Goal: Task Accomplishment & Management: Use online tool/utility

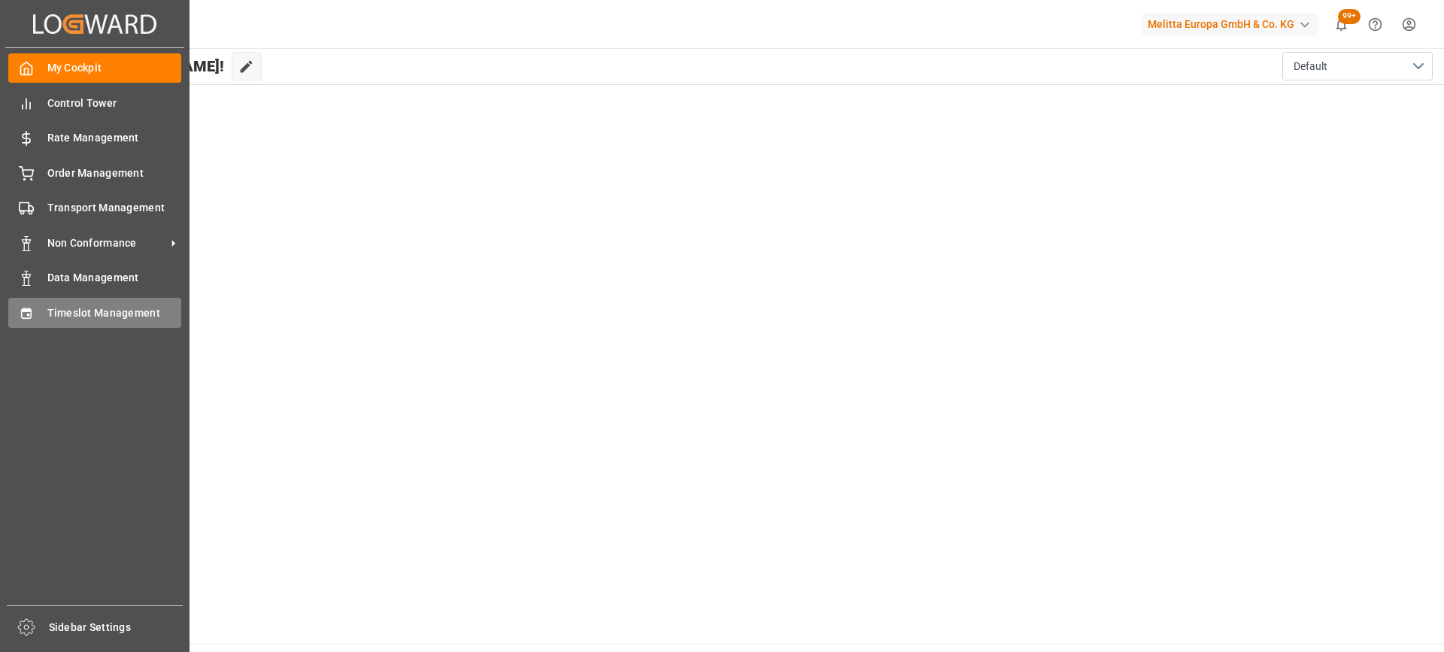
click at [47, 312] on span "Timeslot Management" at bounding box center [114, 313] width 135 height 16
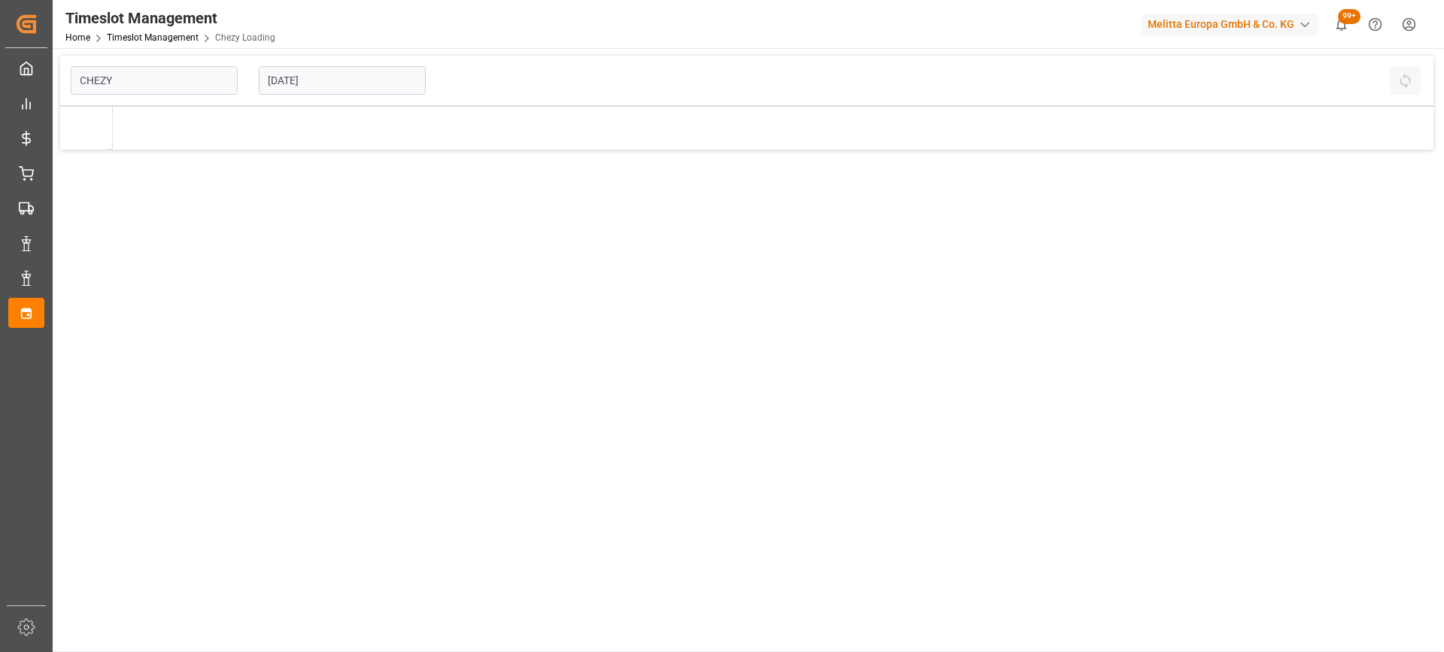
type input "Chezy Loading"
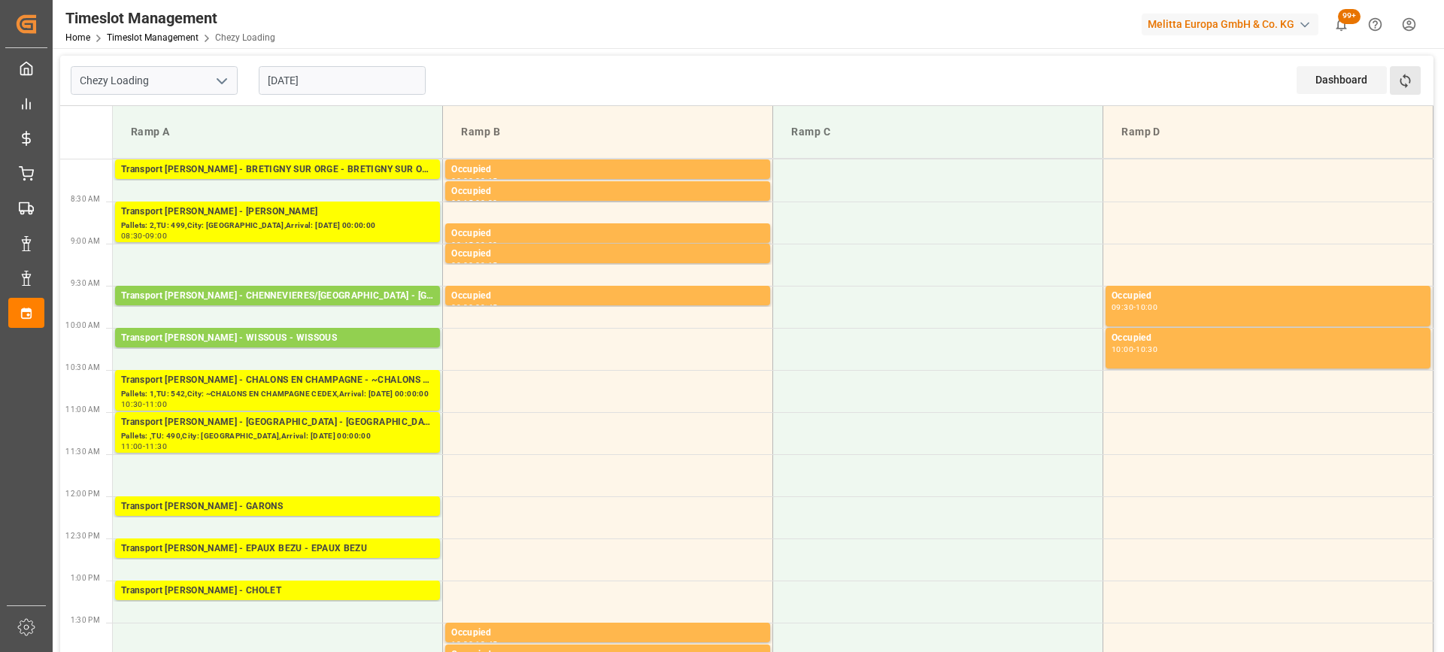
click at [1412, 71] on button "Refresh Time Slots" at bounding box center [1405, 80] width 31 height 29
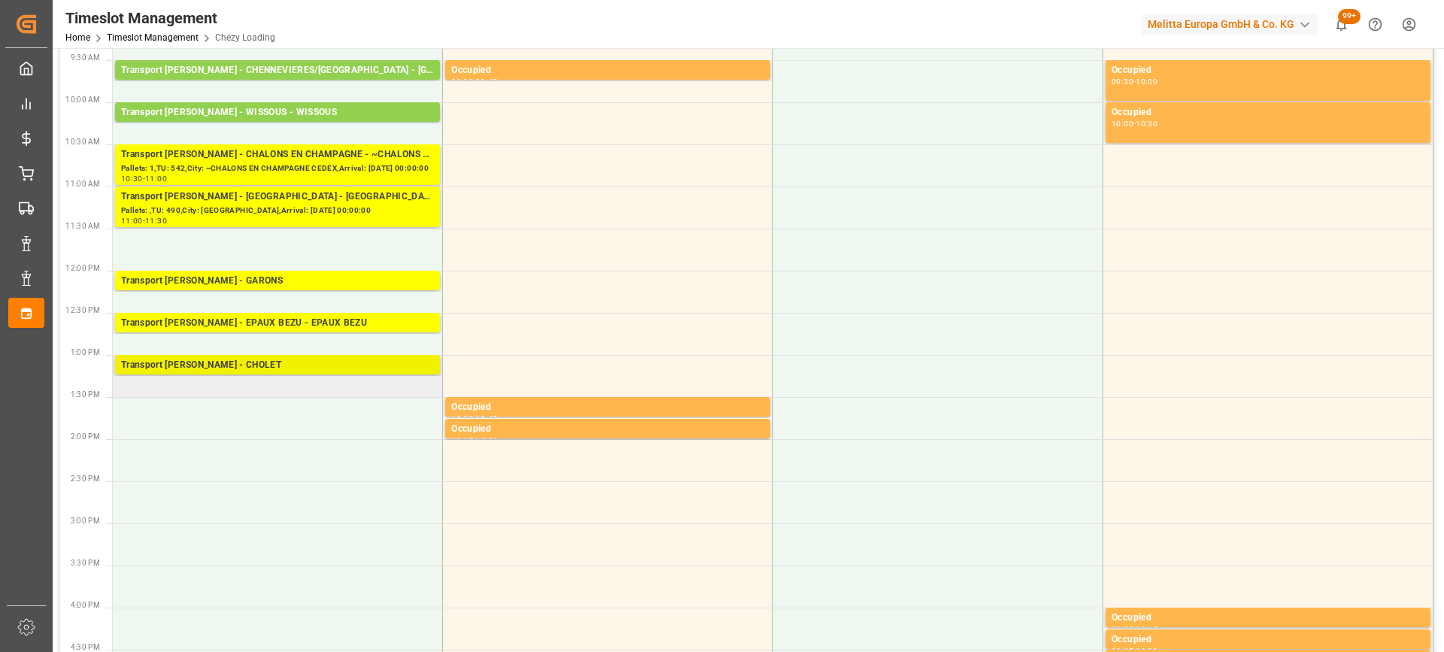
scroll to position [301, 0]
